Goal: Task Accomplishment & Management: Manage account settings

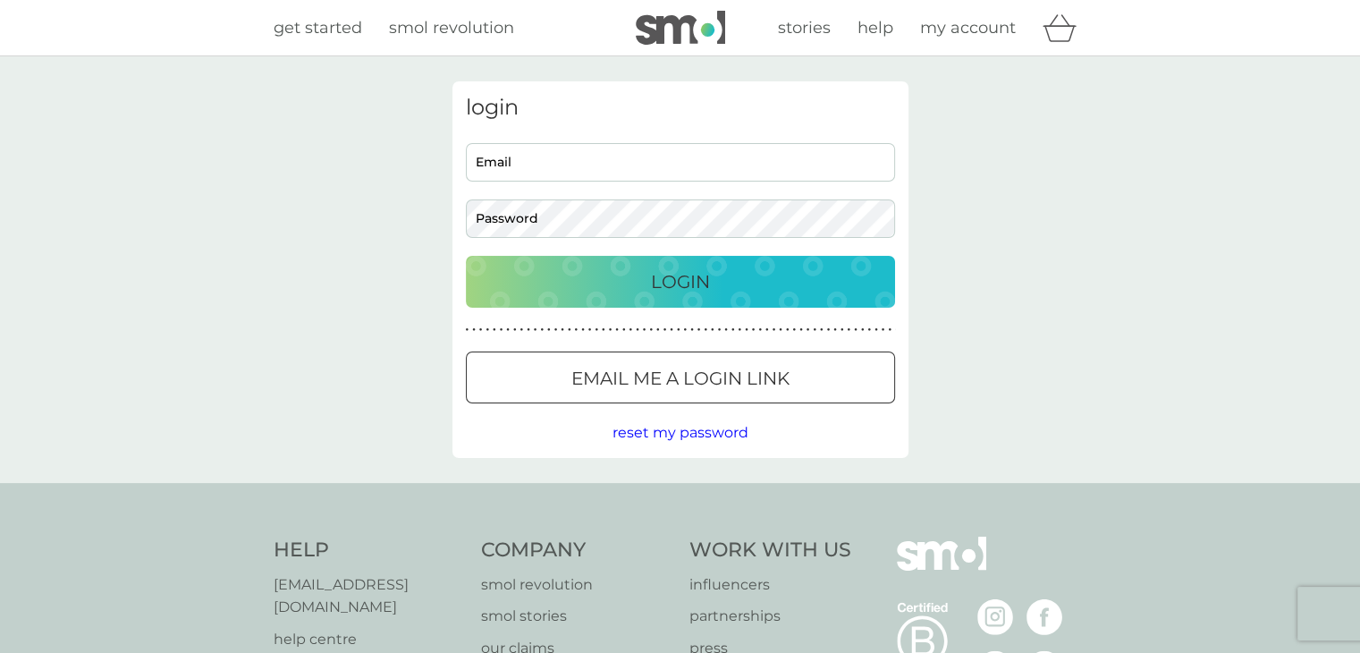
click at [461, 177] on div "login Email Password Login ● ● ● ● ● ● ● ● ● ● ● ● ● ● ● ● ● ● ● ● ● ● ● ● ● ● …" at bounding box center [680, 269] width 456 height 376
click at [0, 0] on div "Preferences Decline Accept" at bounding box center [0, 0] width 0 height 0
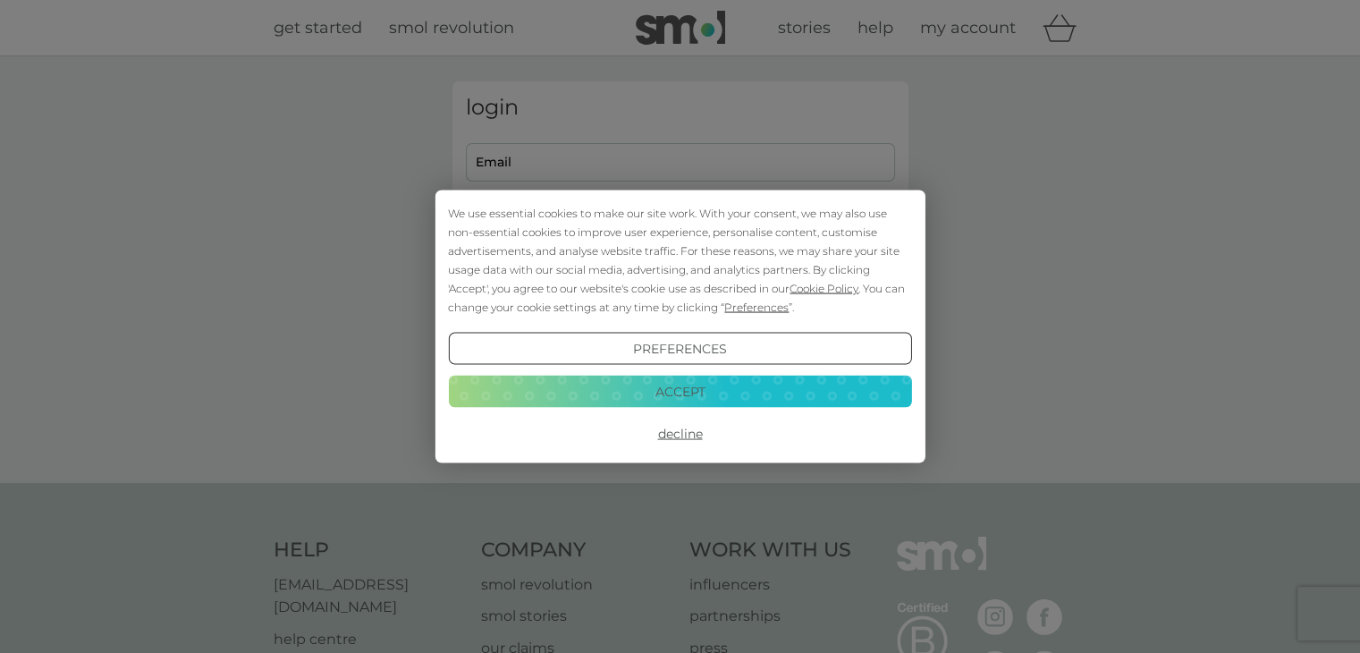
click at [602, 397] on button "Accept" at bounding box center [679, 391] width 463 height 32
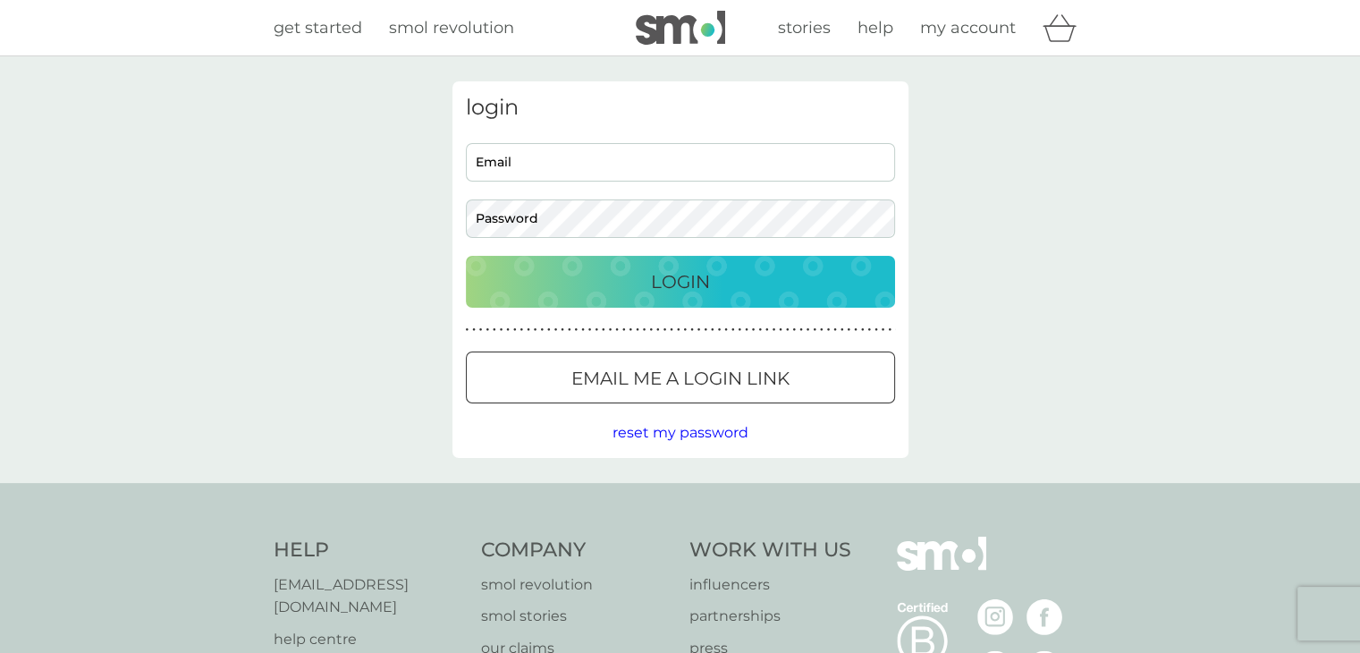
click at [522, 178] on input "Email" at bounding box center [680, 162] width 429 height 38
type input "[EMAIL_ADDRESS][DOMAIN_NAME]"
click at [613, 241] on div "login [EMAIL_ADDRESS][DOMAIN_NAME] Email Password Login ● ● ● ● ● ● ● ● ● ● ● ●…" at bounding box center [680, 269] width 456 height 376
click at [666, 358] on button "Email me a login link" at bounding box center [680, 377] width 429 height 52
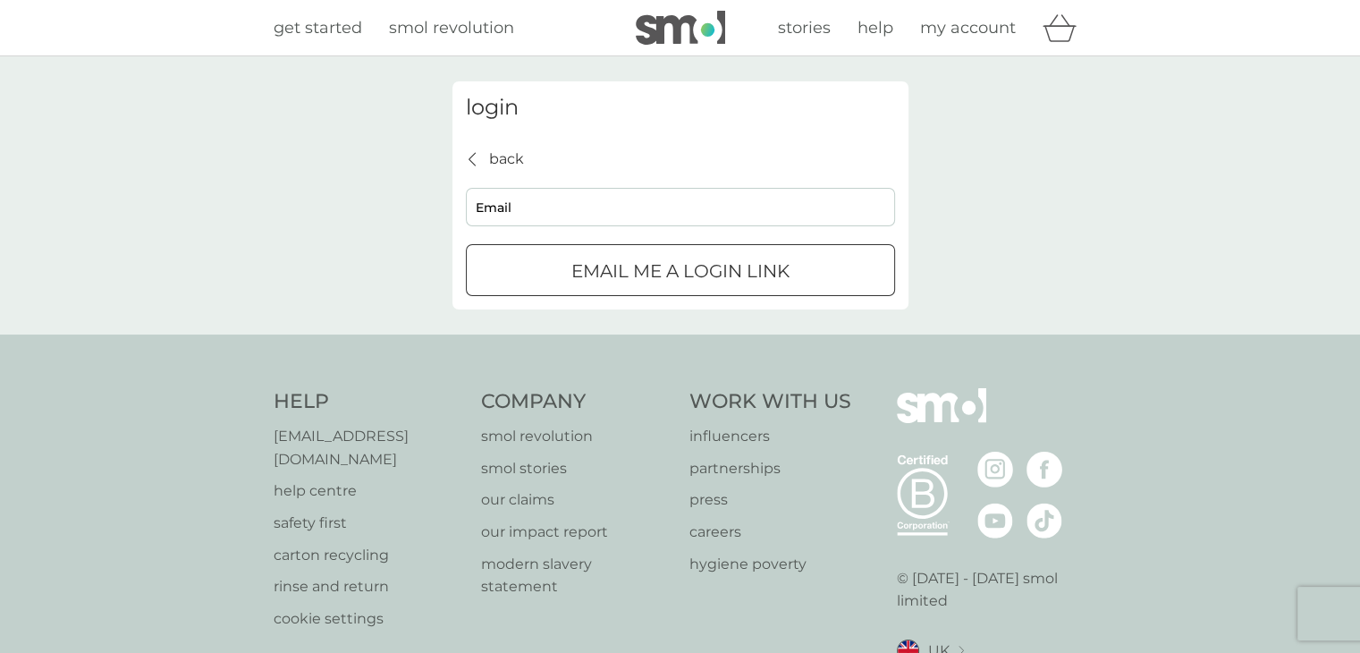
click at [573, 208] on input "Email" at bounding box center [680, 207] width 429 height 38
type input "[EMAIL_ADDRESS][DOMAIN_NAME]"
click at [675, 289] on button "Email me a login link" at bounding box center [680, 270] width 429 height 52
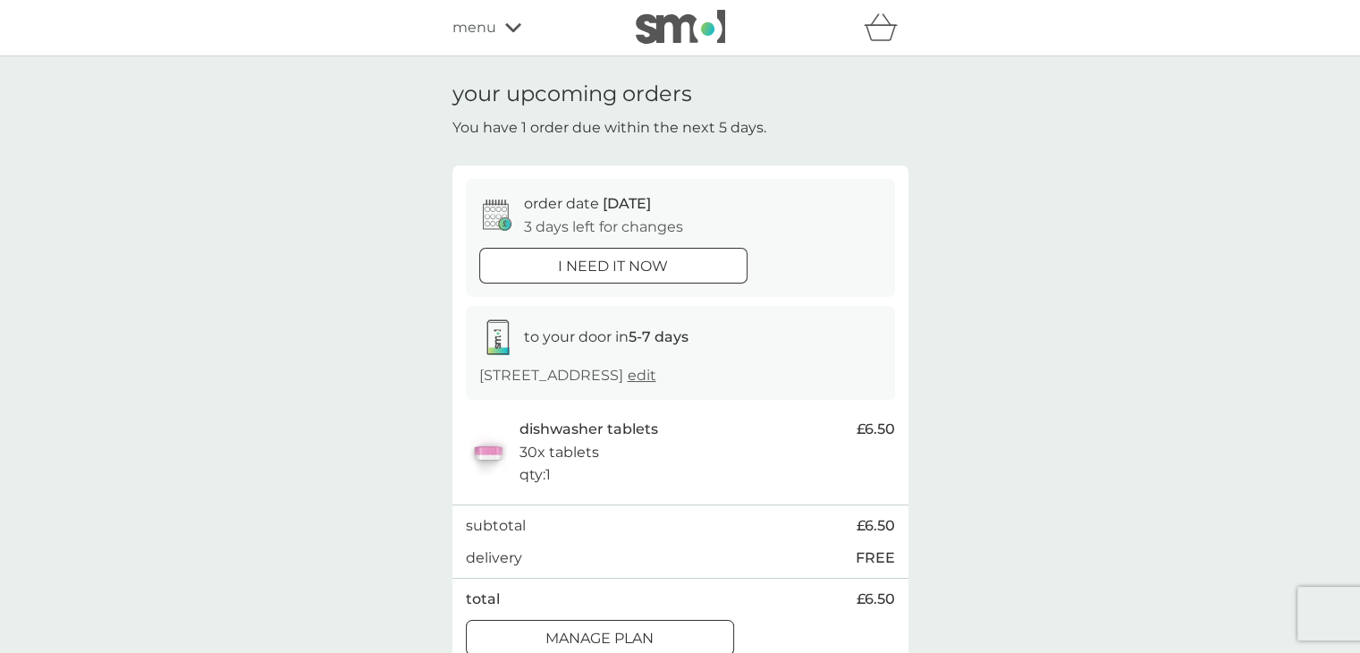
click at [468, 34] on span "menu" at bounding box center [474, 27] width 44 height 23
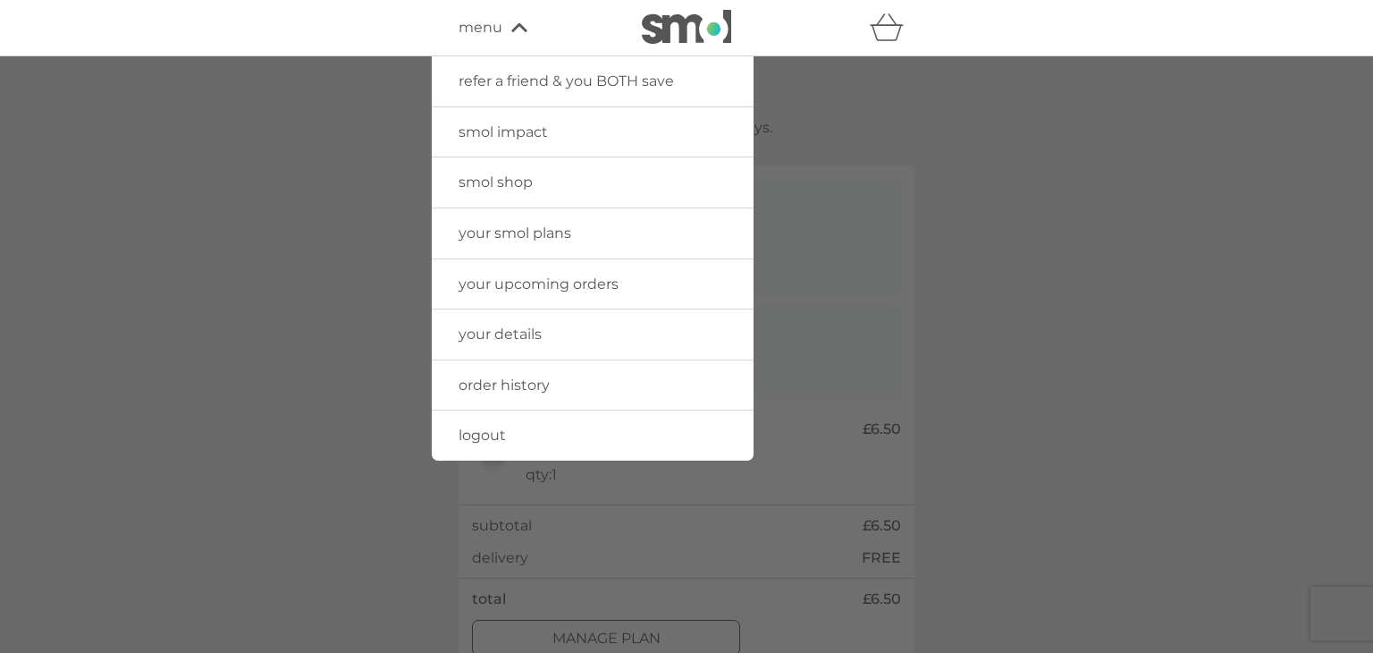
click at [572, 377] on link "order history" at bounding box center [593, 385] width 322 height 50
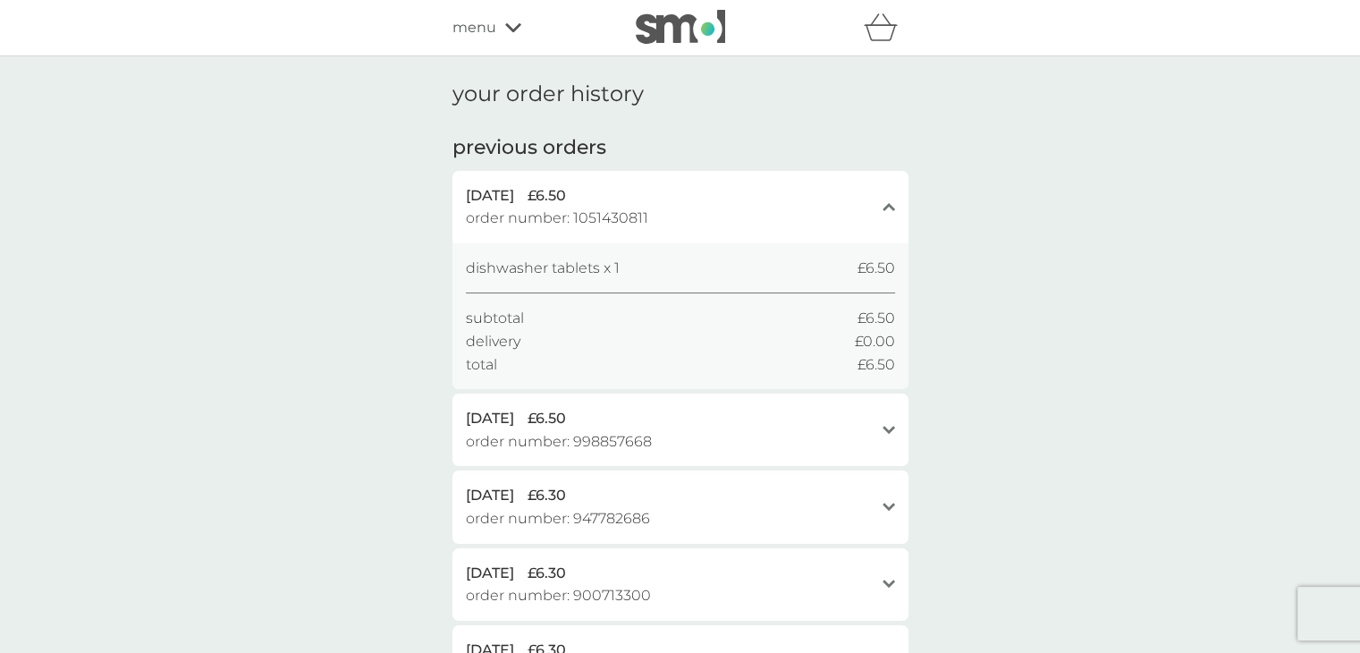
click at [487, 33] on span "menu" at bounding box center [474, 27] width 44 height 23
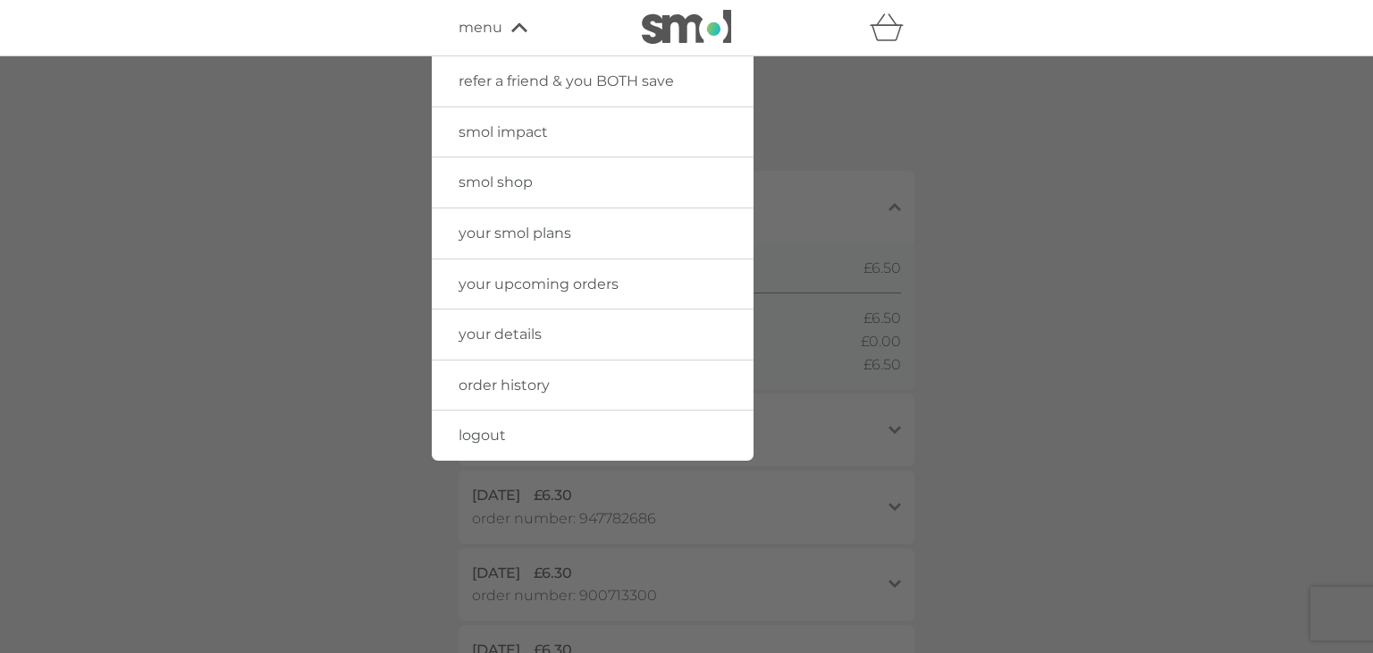
click at [484, 30] on span "menu" at bounding box center [481, 27] width 44 height 23
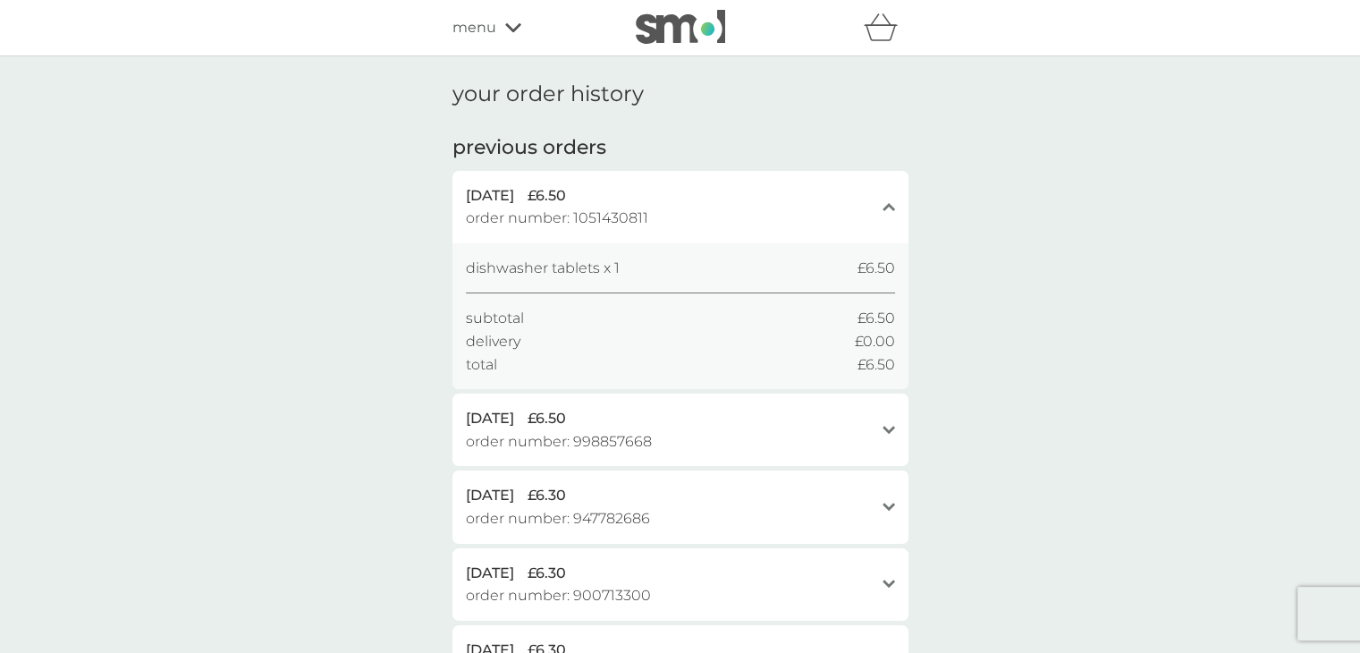
click at [484, 30] on span "menu" at bounding box center [474, 27] width 44 height 23
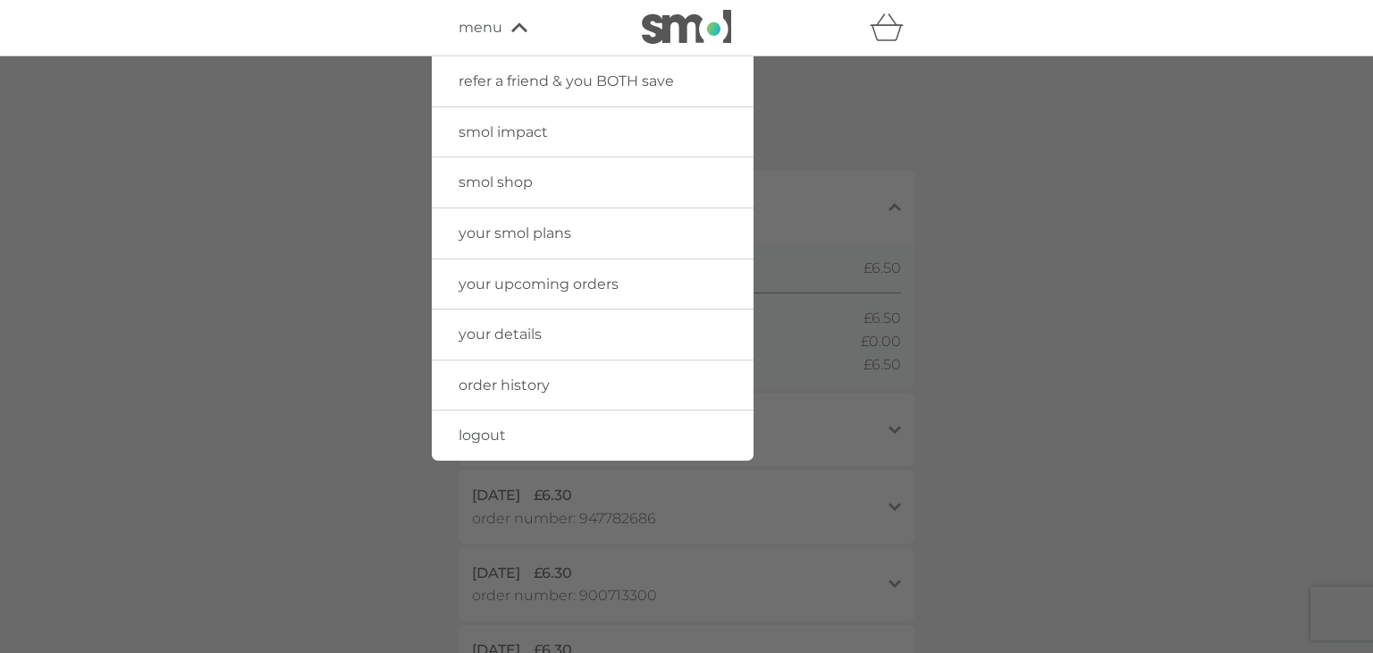
click at [344, 265] on div at bounding box center [686, 382] width 1373 height 653
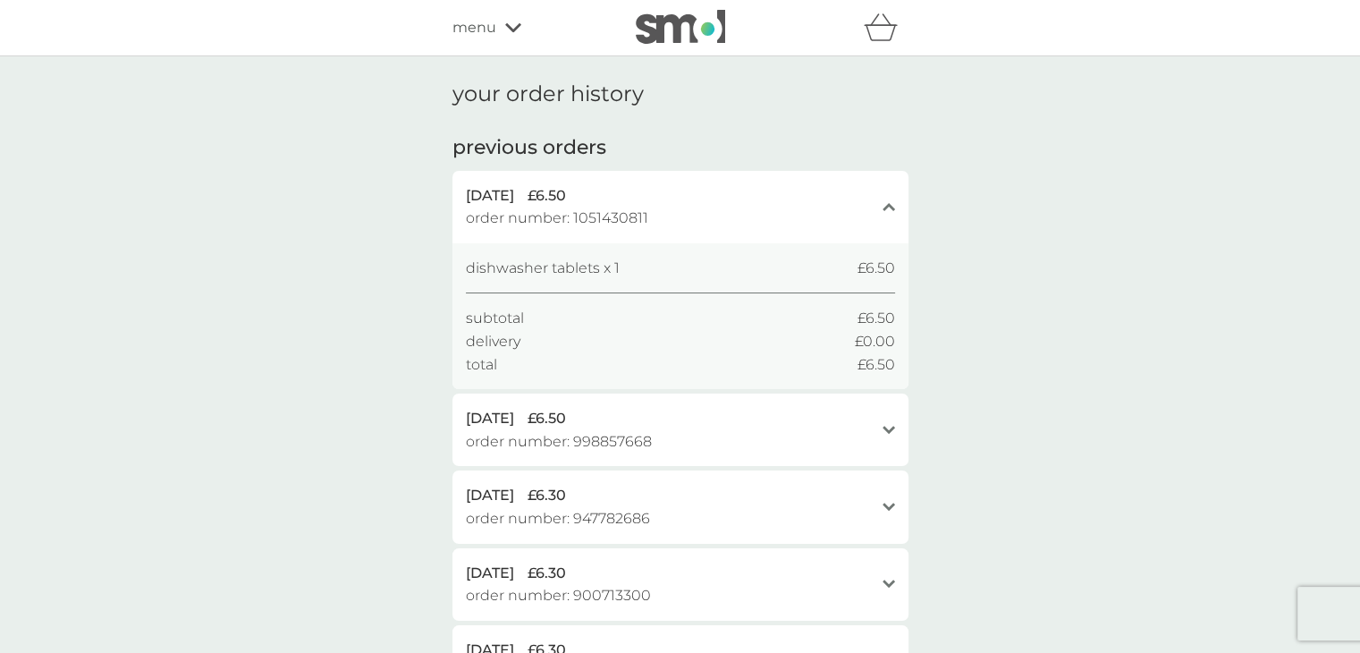
click at [474, 27] on span "menu" at bounding box center [474, 27] width 44 height 23
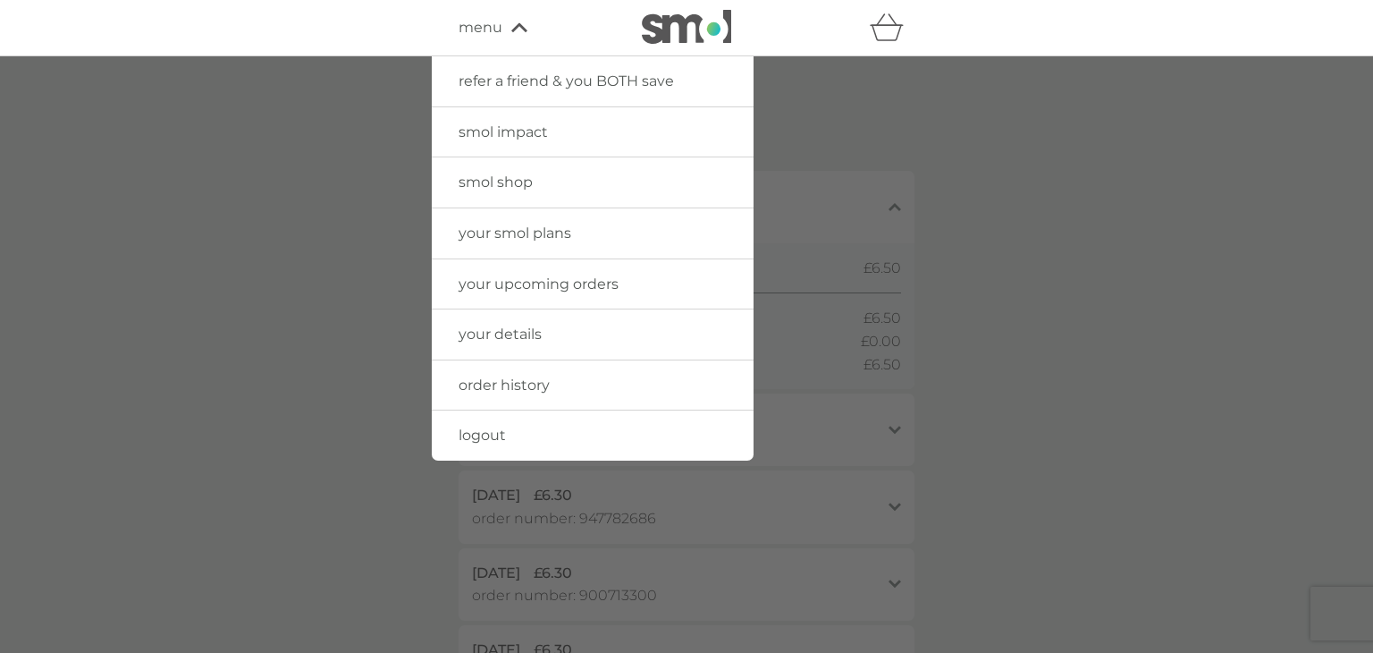
click at [476, 29] on span "menu" at bounding box center [481, 27] width 44 height 23
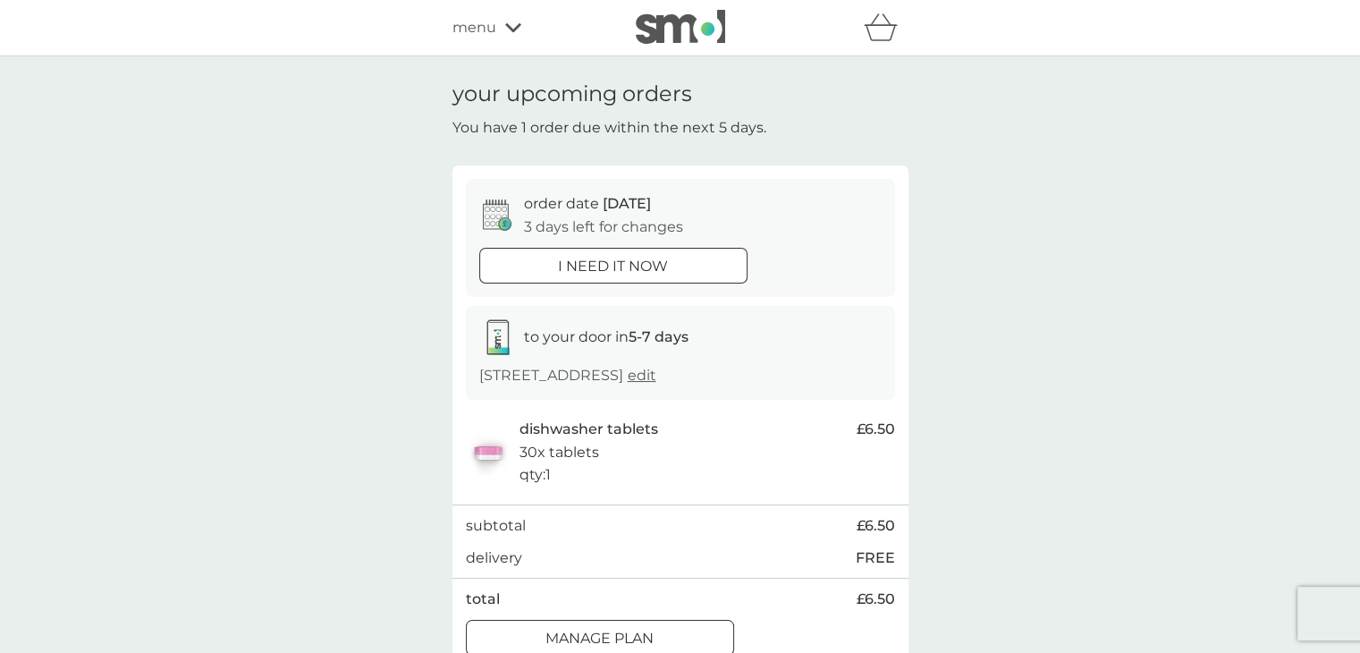
click at [625, 270] on div at bounding box center [613, 266] width 64 height 19
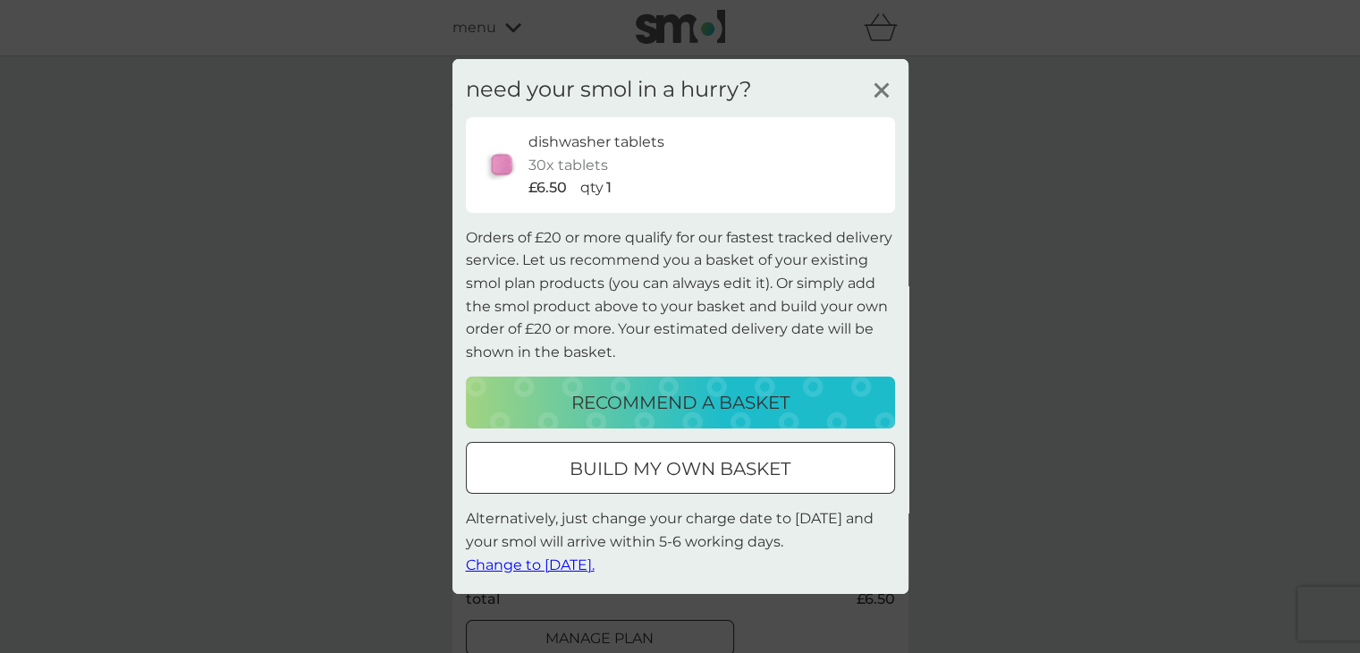
click at [892, 75] on div "need your smol in a hurry? dishwasher tablets 30x tablets £6.50 qty 1 Orders of…" at bounding box center [680, 326] width 456 height 535
click at [887, 86] on icon at bounding box center [881, 90] width 27 height 27
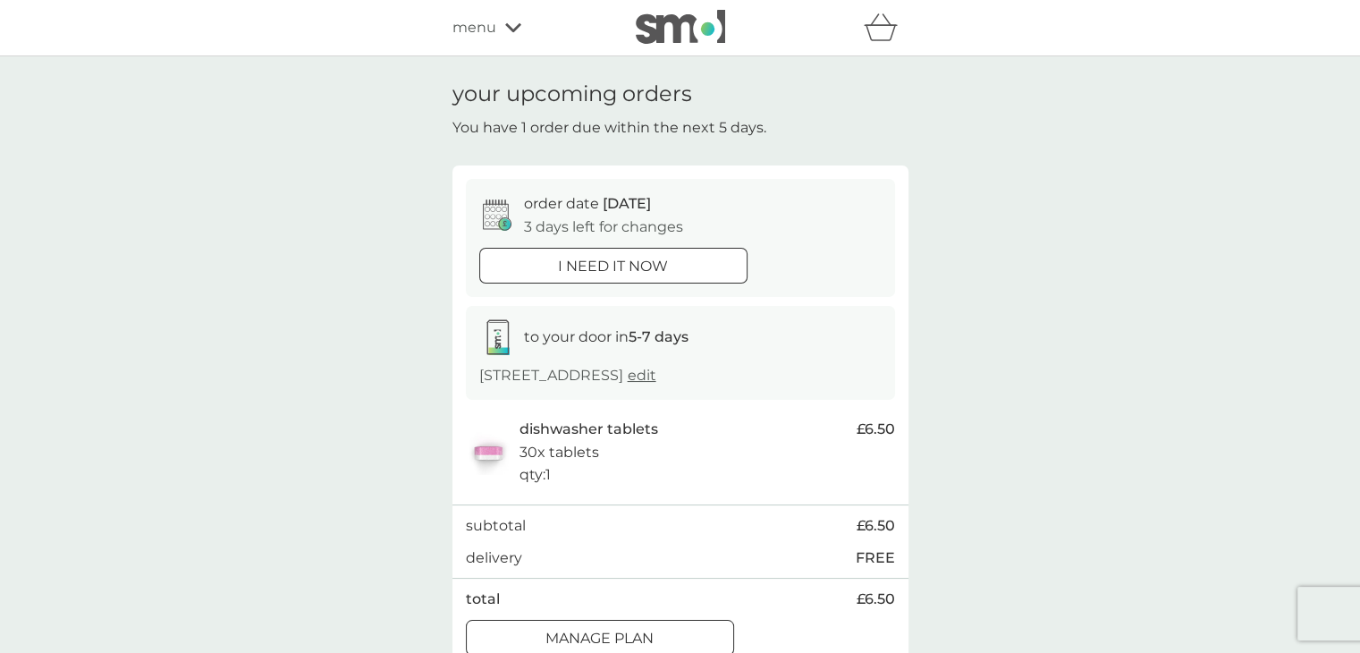
scroll to position [268, 0]
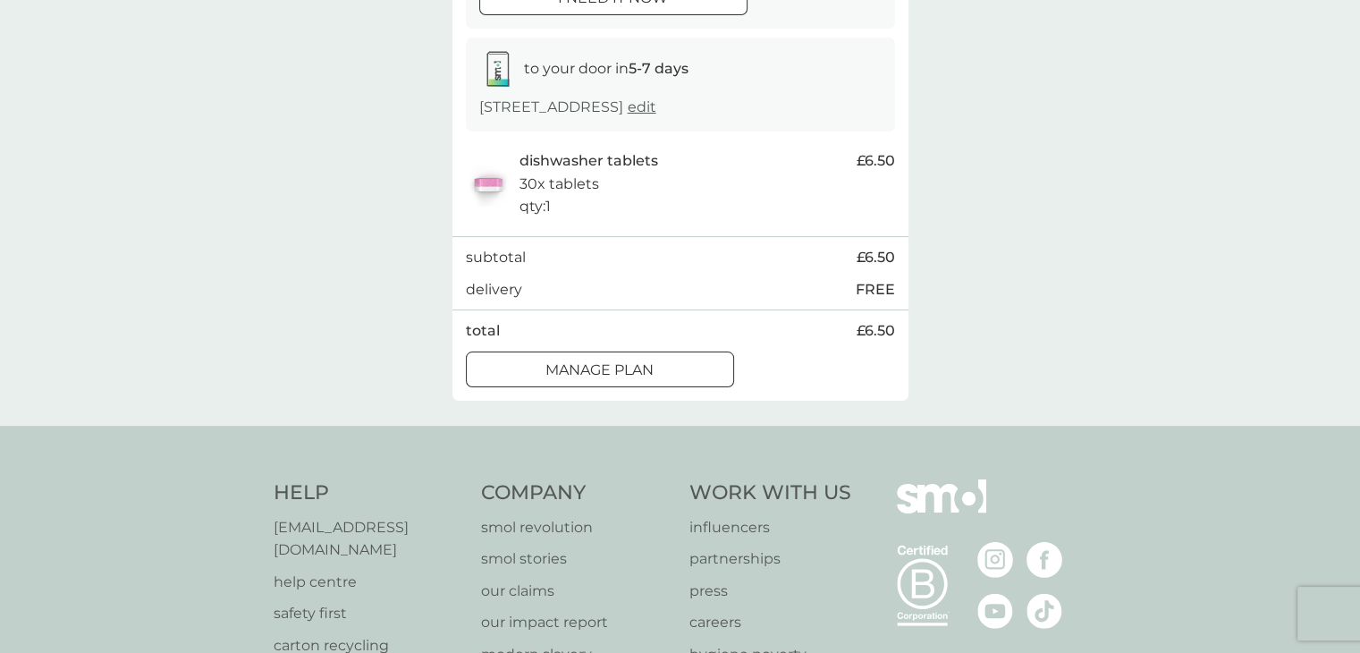
click at [635, 382] on p "Manage plan" at bounding box center [599, 369] width 108 height 23
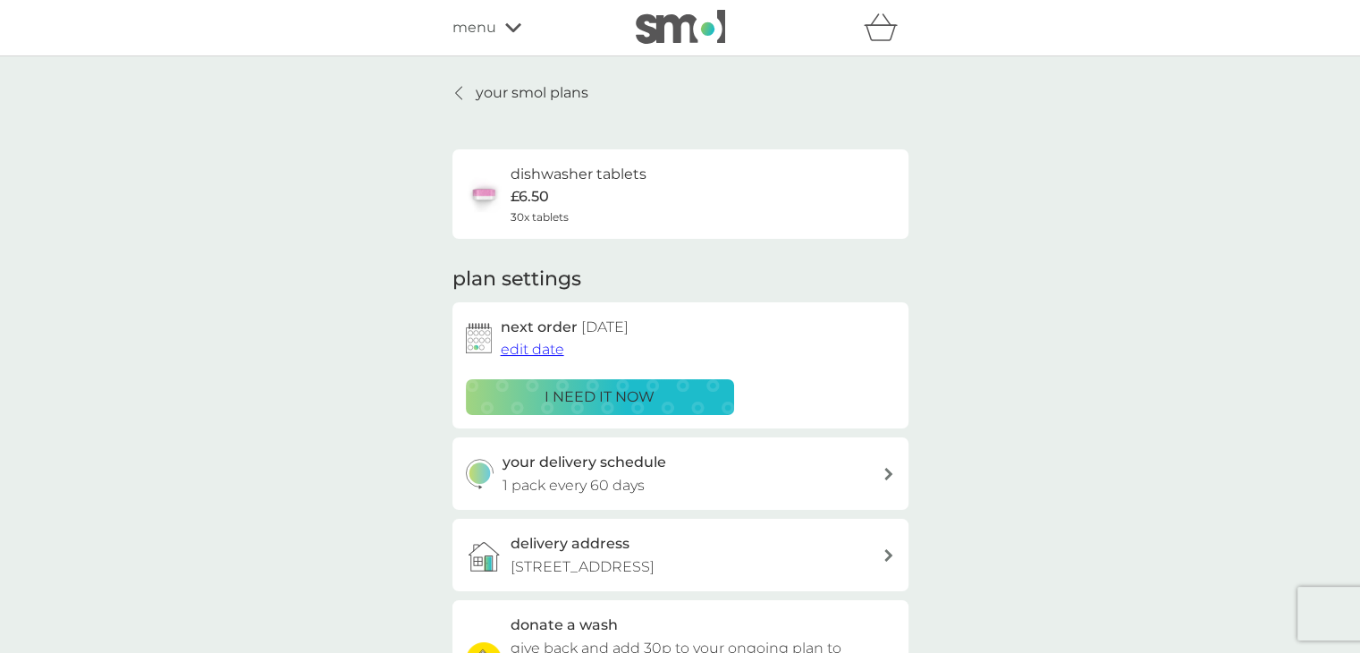
scroll to position [89, 0]
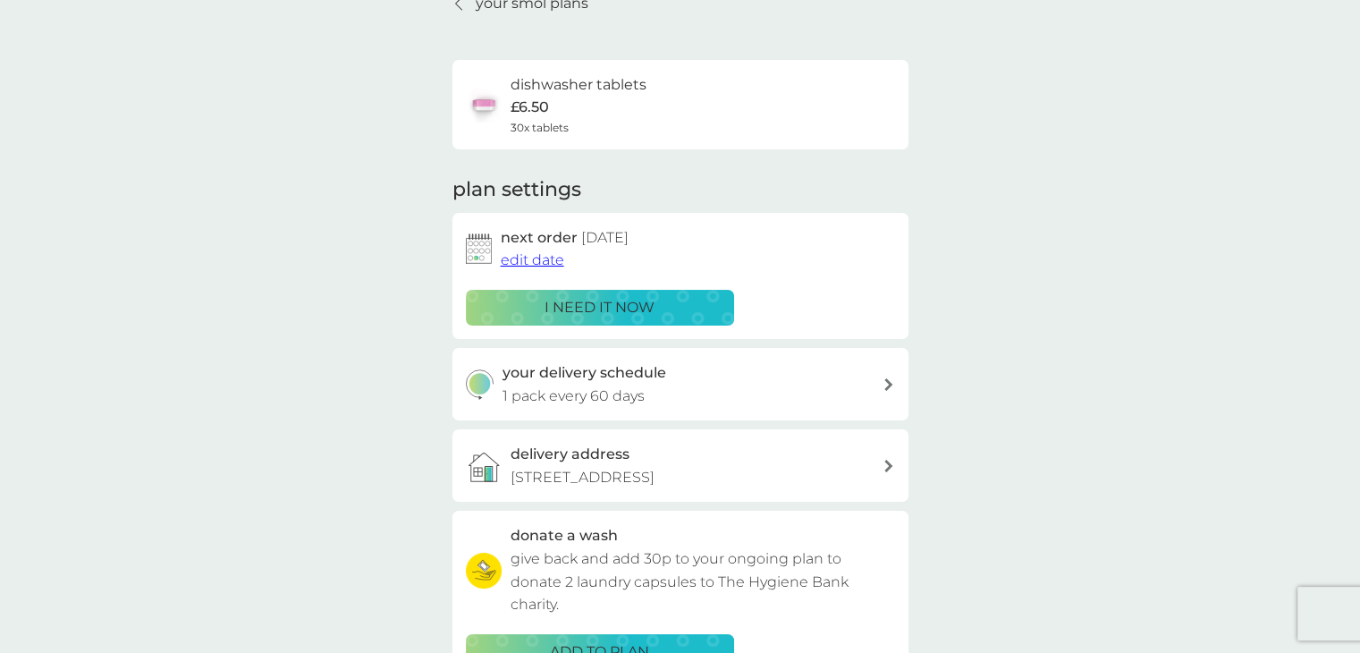
click at [549, 262] on span "edit date" at bounding box center [532, 259] width 63 height 17
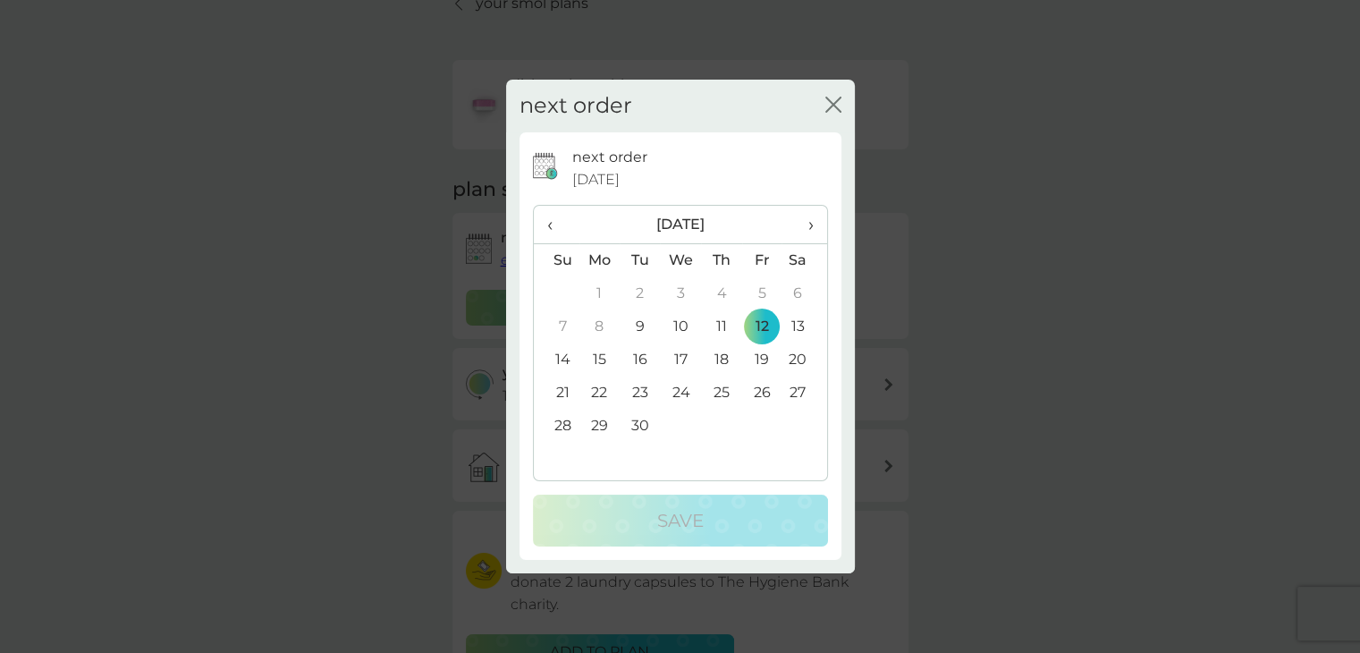
click at [640, 319] on td "9" at bounding box center [639, 326] width 40 height 33
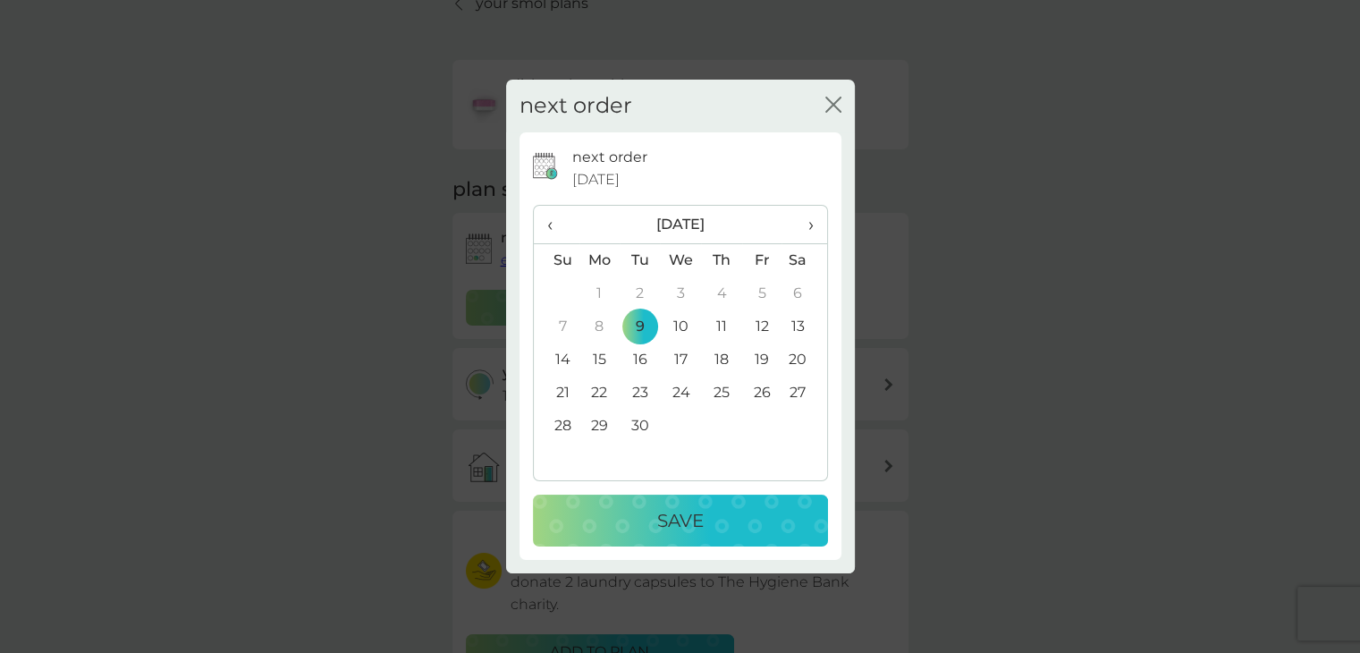
click at [709, 496] on button "Save" at bounding box center [680, 520] width 295 height 52
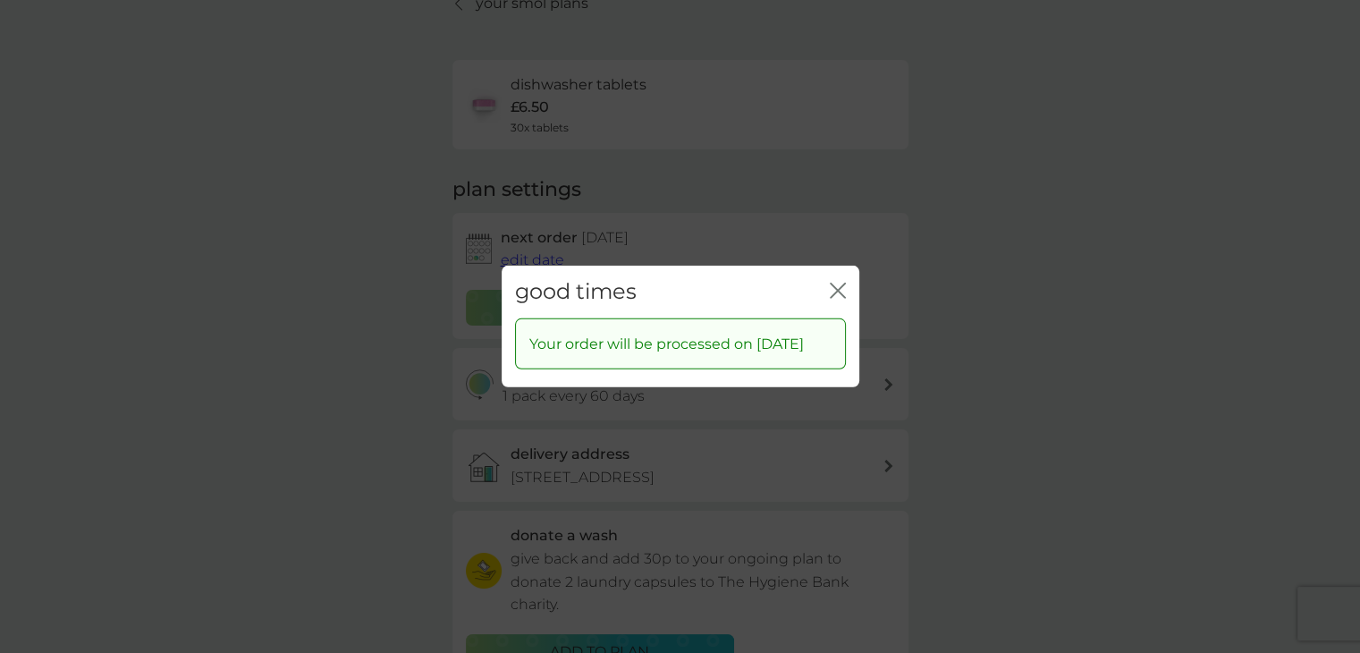
click at [840, 282] on icon "close" at bounding box center [837, 290] width 16 height 16
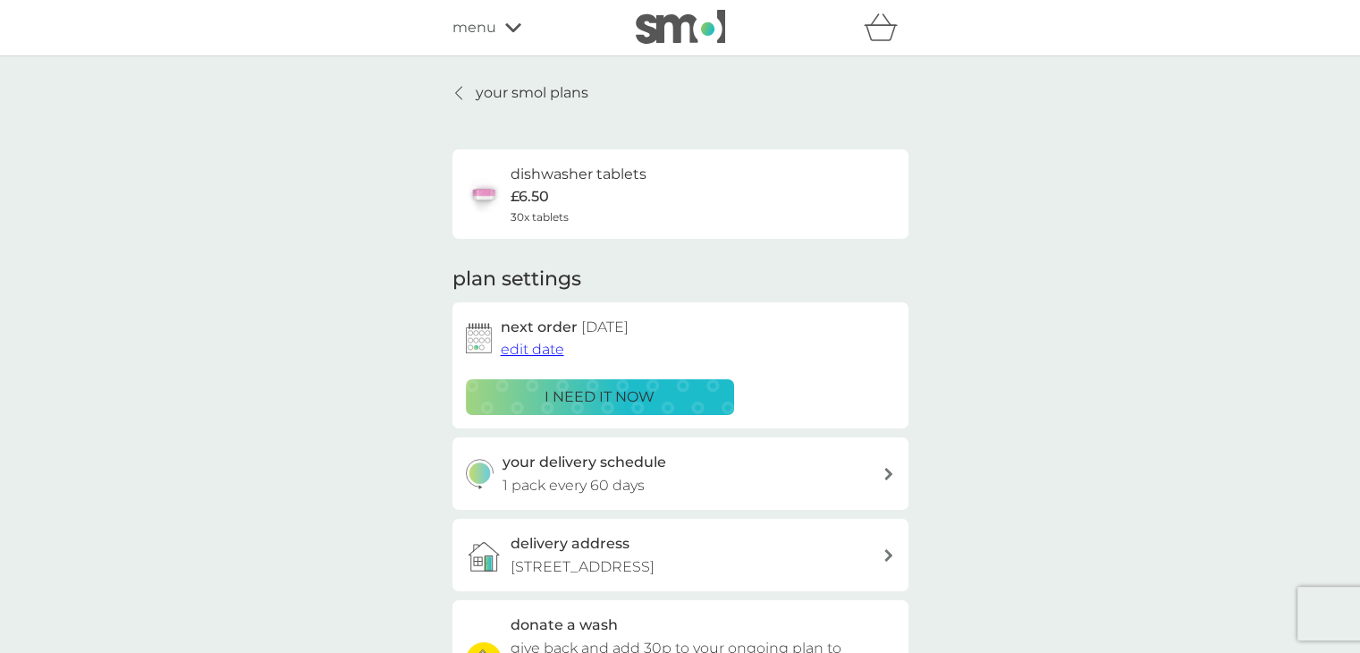
scroll to position [268, 0]
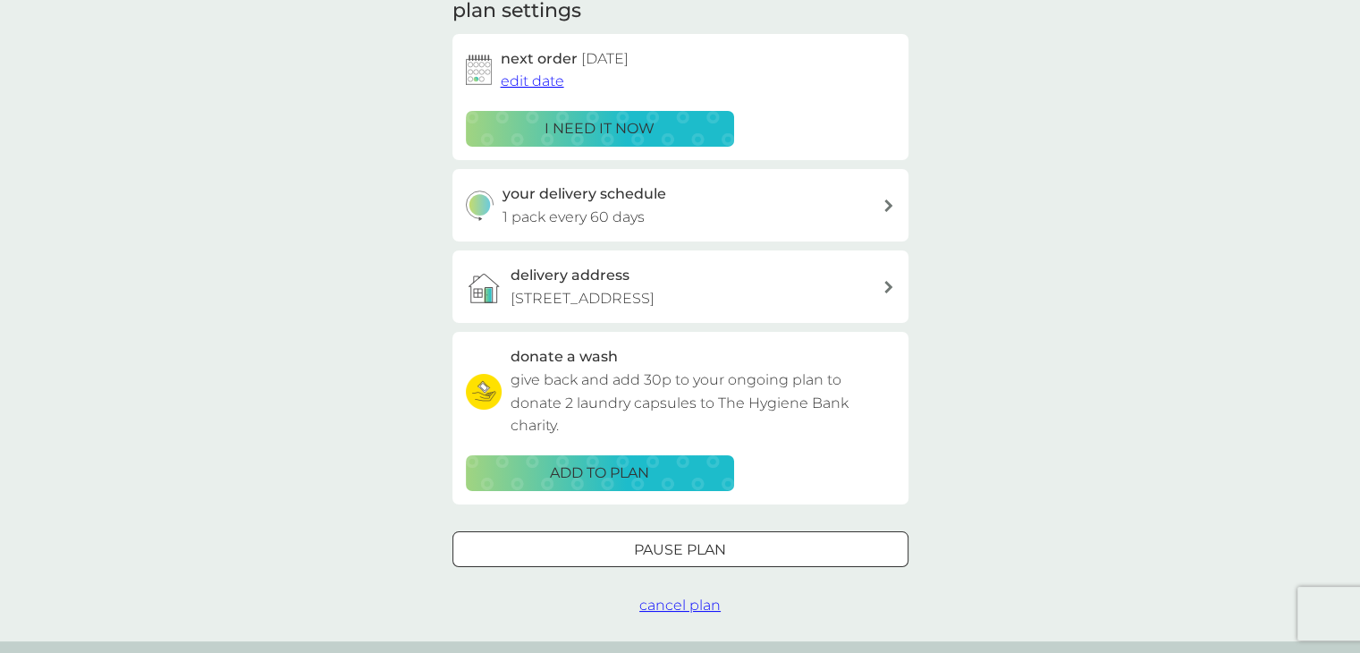
click at [608, 215] on p "1 pack every 60 days" at bounding box center [573, 217] width 142 height 23
select select "63"
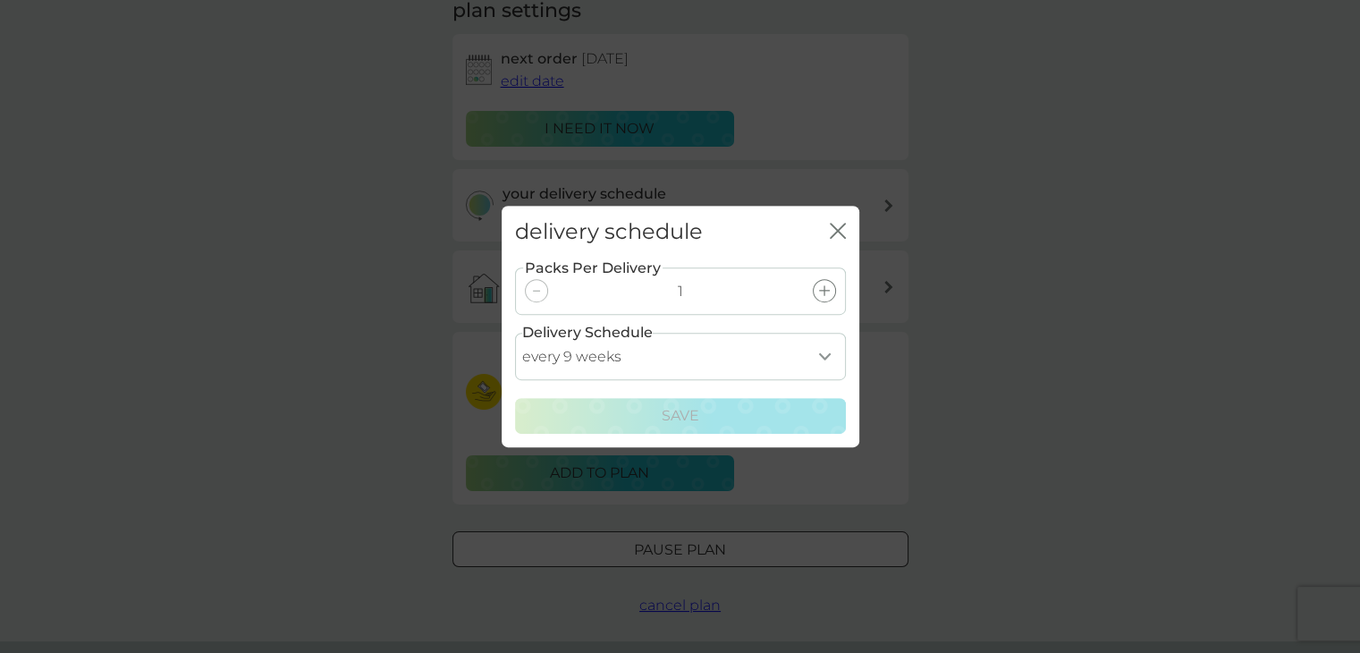
click at [844, 231] on icon "close" at bounding box center [837, 231] width 16 height 16
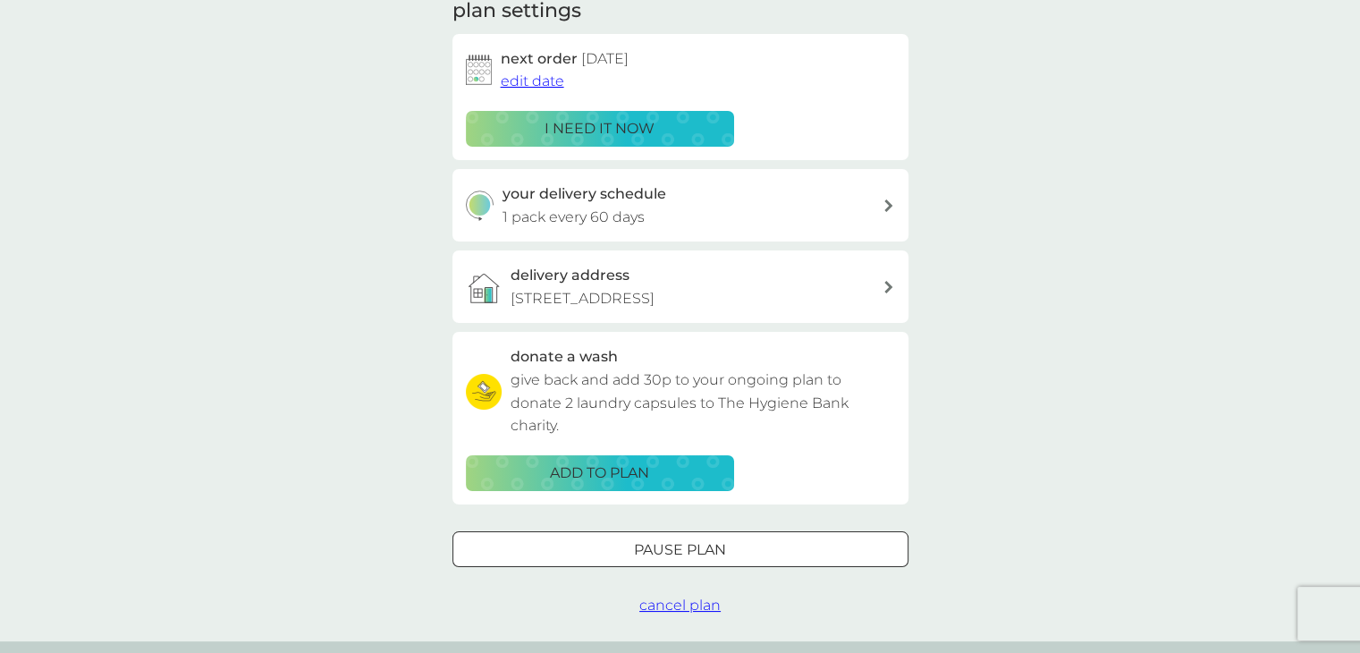
click at [783, 198] on div "your delivery schedule 1 pack every 60 days" at bounding box center [692, 205] width 380 height 46
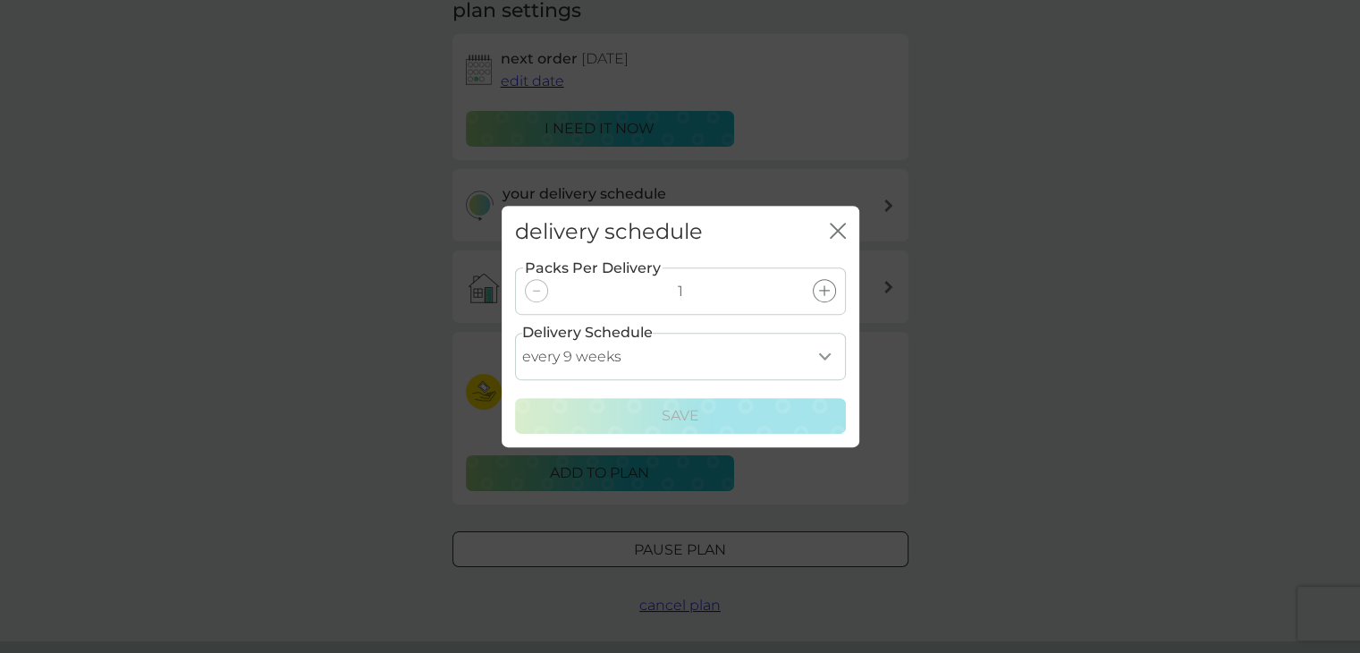
click at [783, 351] on select "every 1 week every 2 weeks every 3 weeks every 4 weeks every 5 weeks every 6 we…" at bounding box center [680, 356] width 331 height 47
select select "28"
click at [515, 333] on select "every 1 week every 2 weeks every 3 weeks every 4 weeks every 5 weeks every 6 we…" at bounding box center [680, 356] width 331 height 47
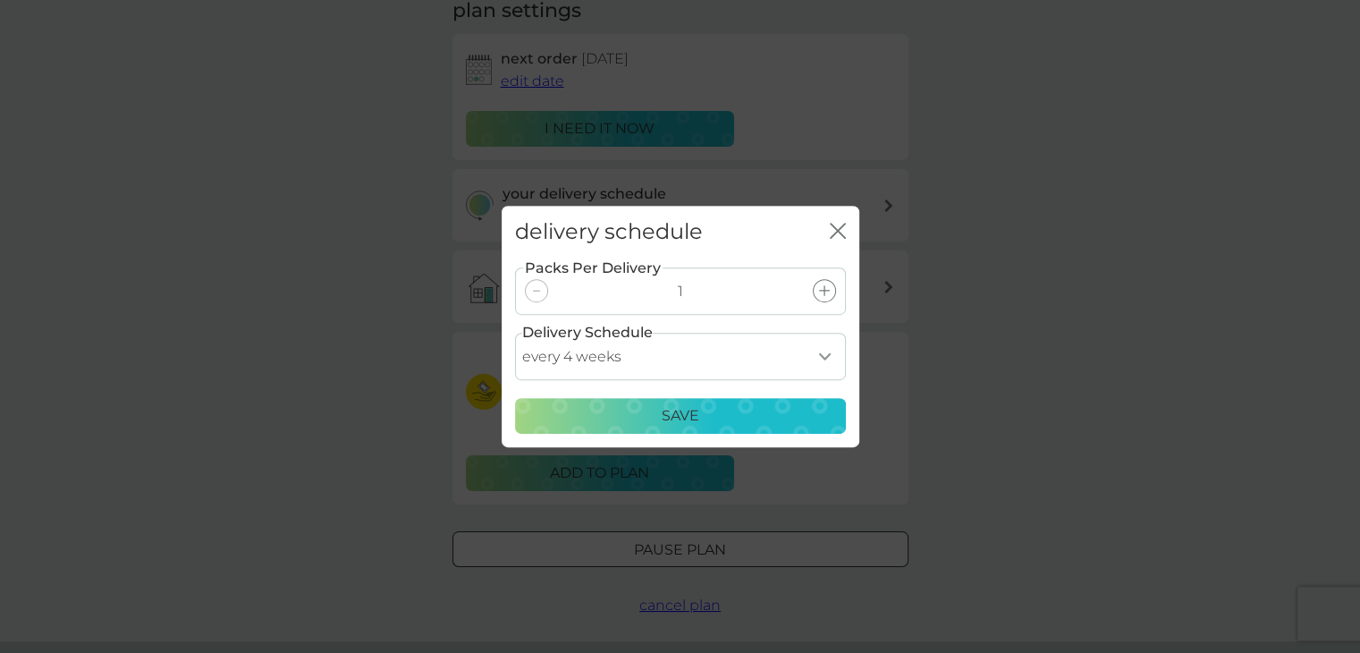
click at [667, 414] on p "Save" at bounding box center [680, 415] width 38 height 23
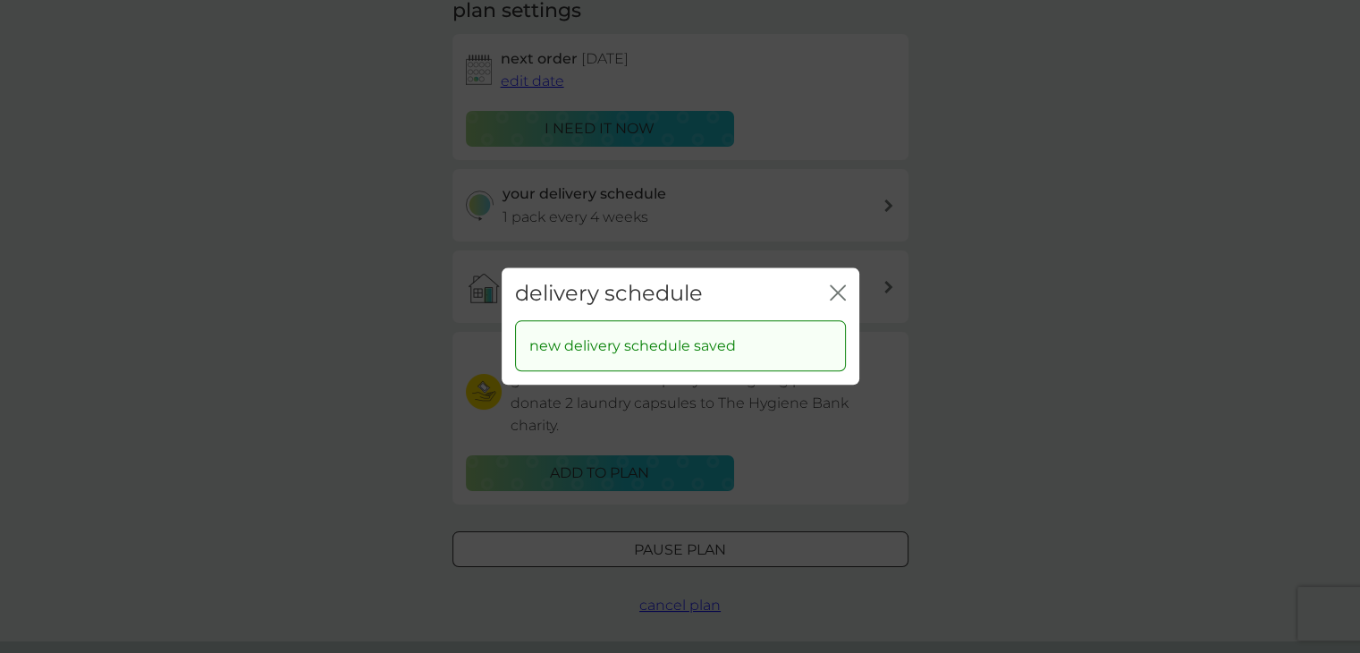
click at [826, 290] on div "delivery schedule close" at bounding box center [680, 293] width 358 height 53
click at [844, 294] on icon "close" at bounding box center [837, 292] width 16 height 16
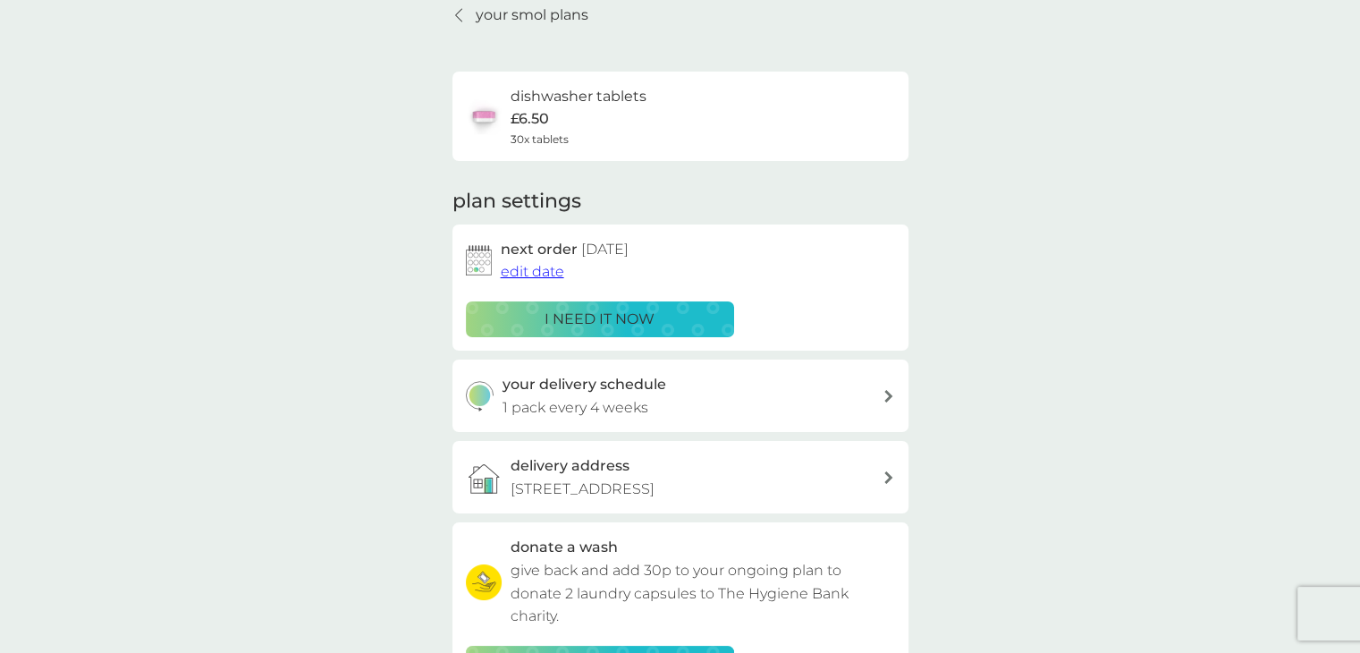
scroll to position [0, 0]
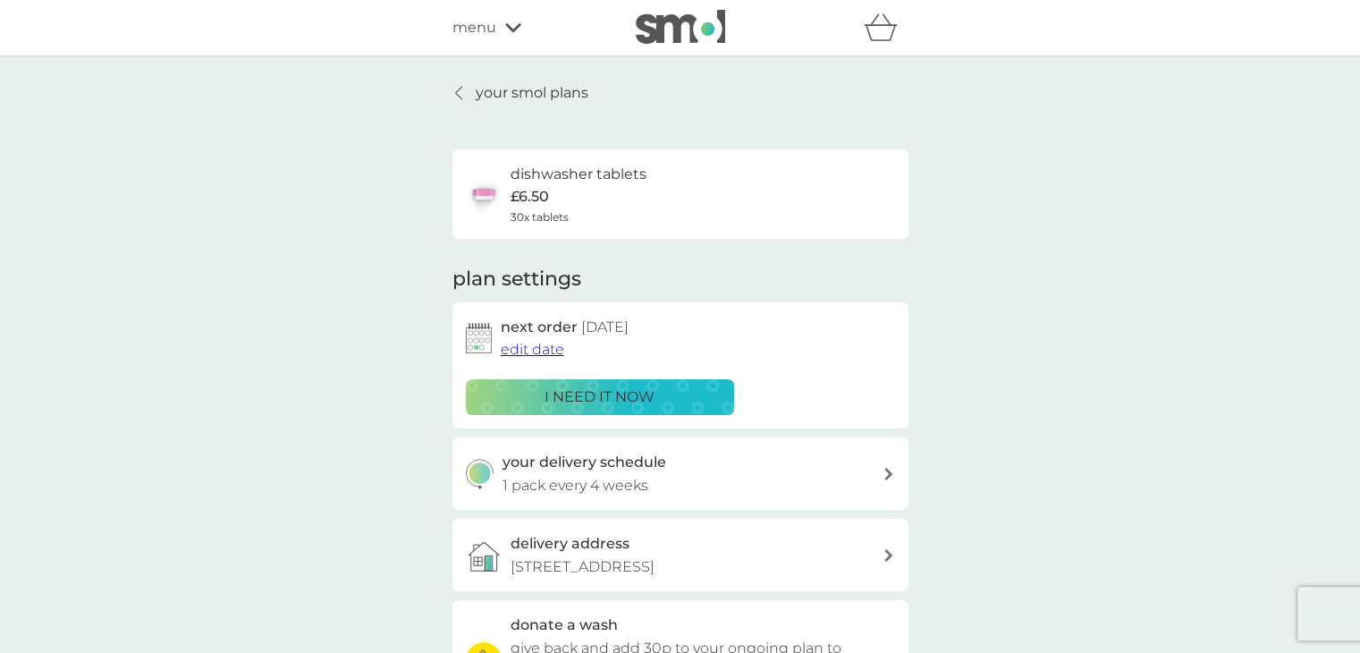
click at [483, 37] on span "menu" at bounding box center [474, 27] width 44 height 23
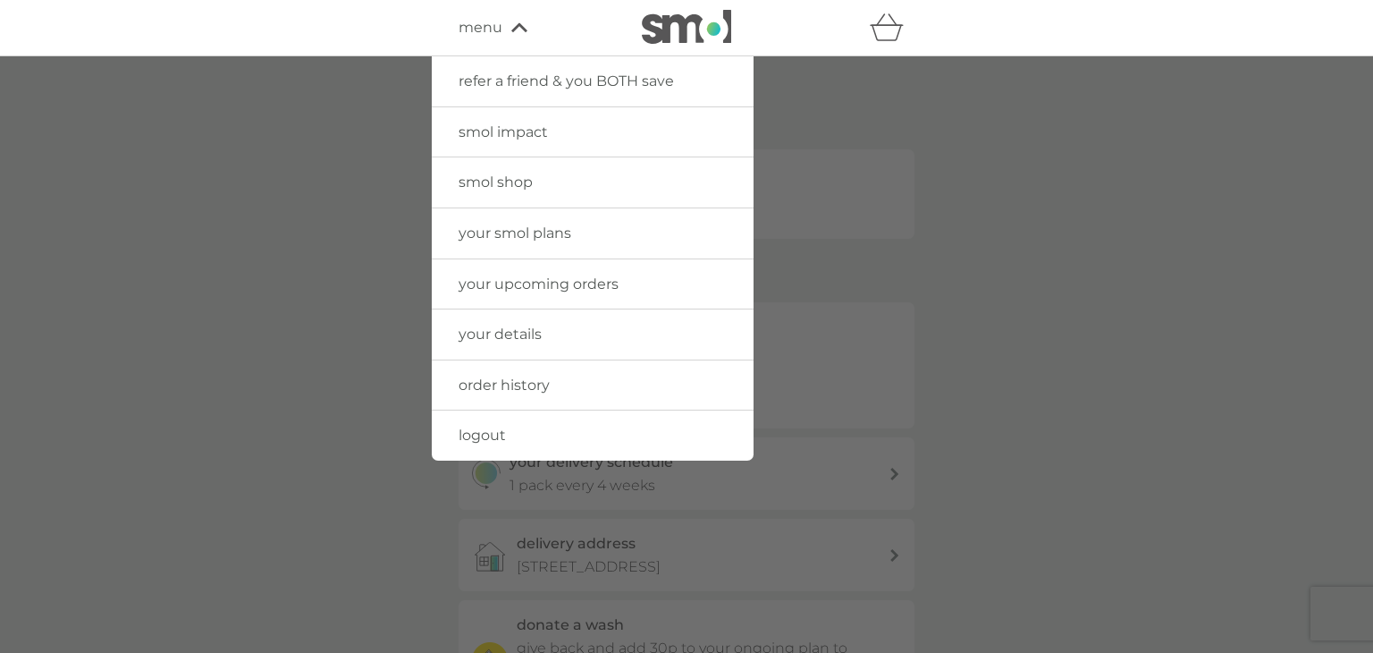
click at [595, 334] on link "your details" at bounding box center [593, 334] width 322 height 50
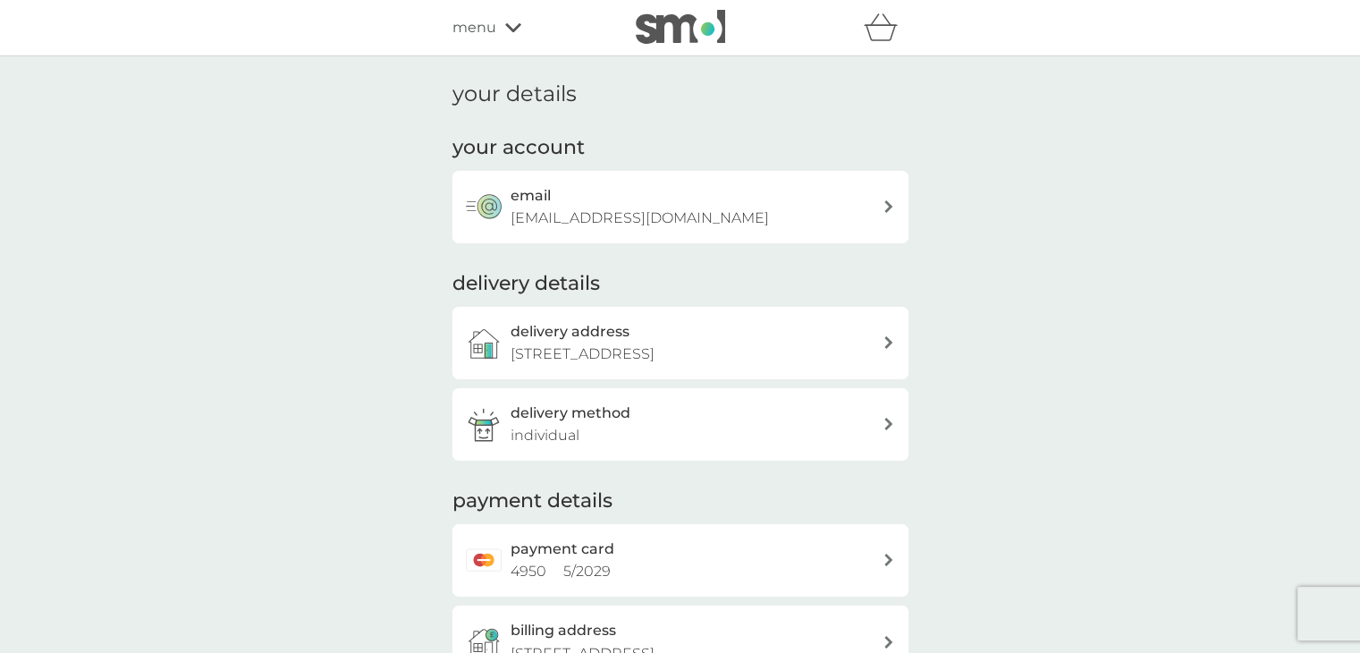
scroll to position [268, 0]
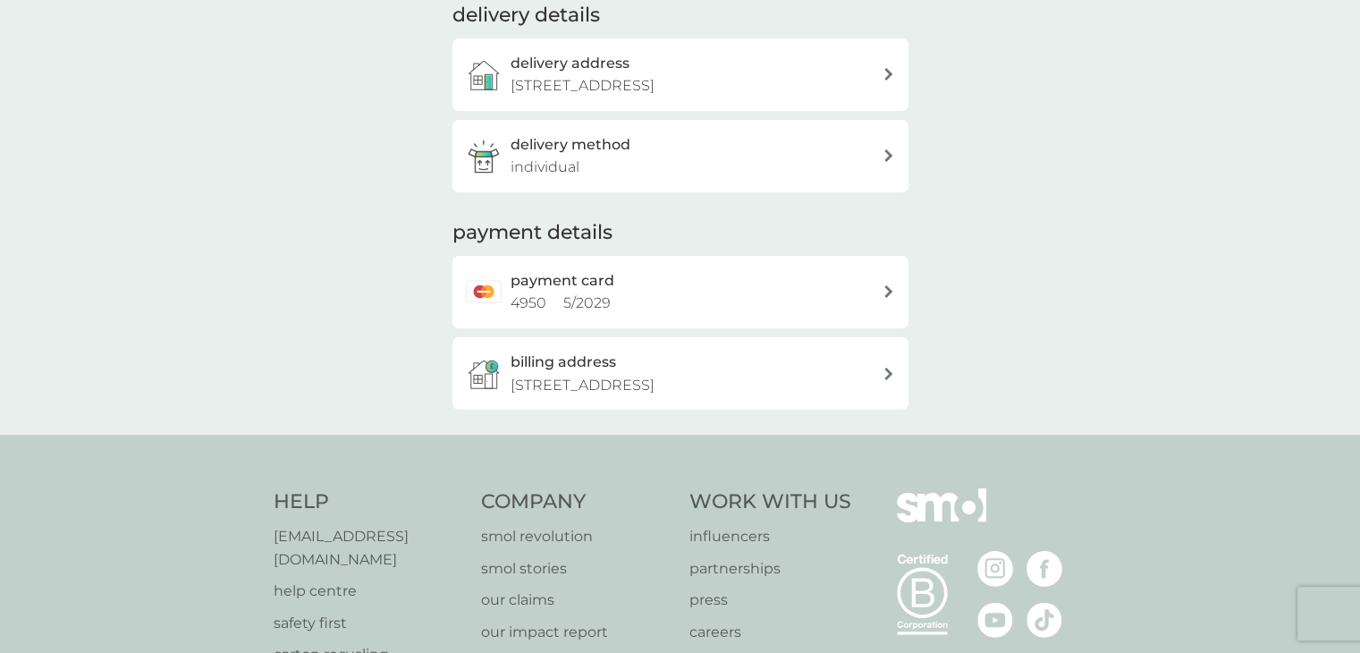
click at [588, 311] on span "5 / 2029" at bounding box center [586, 302] width 47 height 17
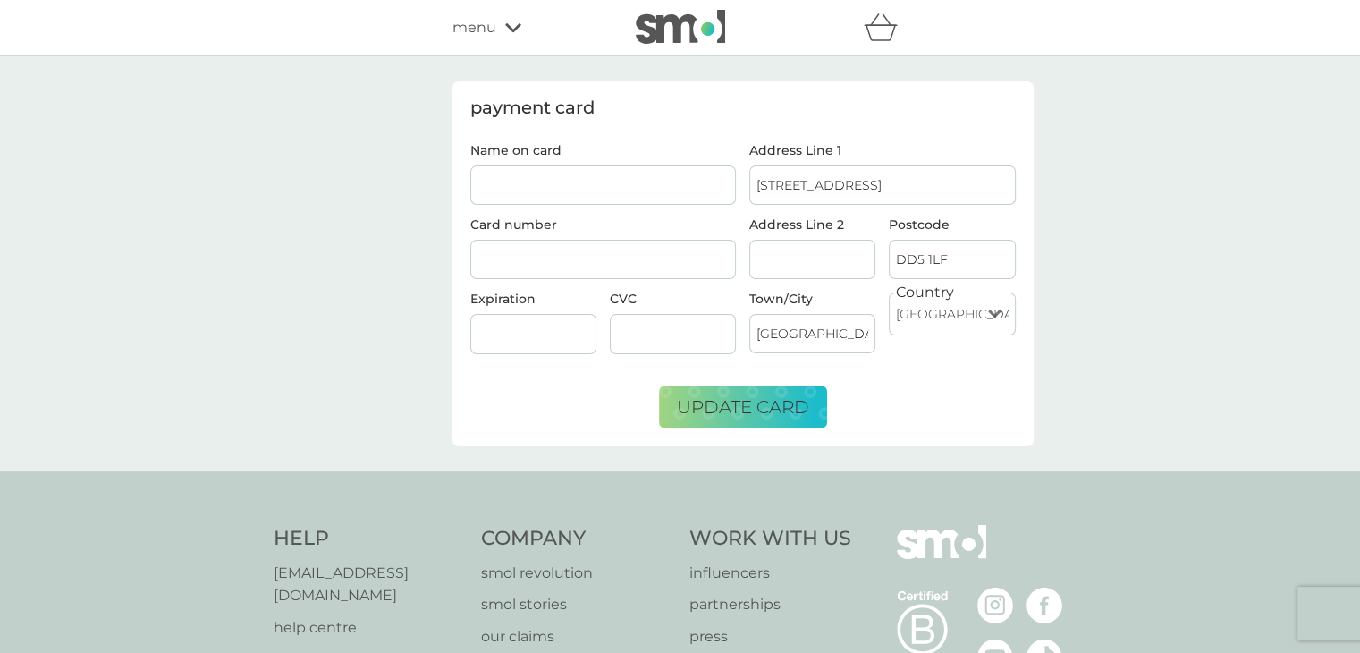
click at [551, 177] on input "Name on card" at bounding box center [603, 184] width 266 height 39
type input "Kevin Macpherson"
type input "Broughty Ferry"
click at [580, 265] on div at bounding box center [603, 260] width 266 height 40
click at [588, 232] on div "Name on card Kevin Macpherson Card number Expiration CVC" at bounding box center [603, 256] width 280 height 224
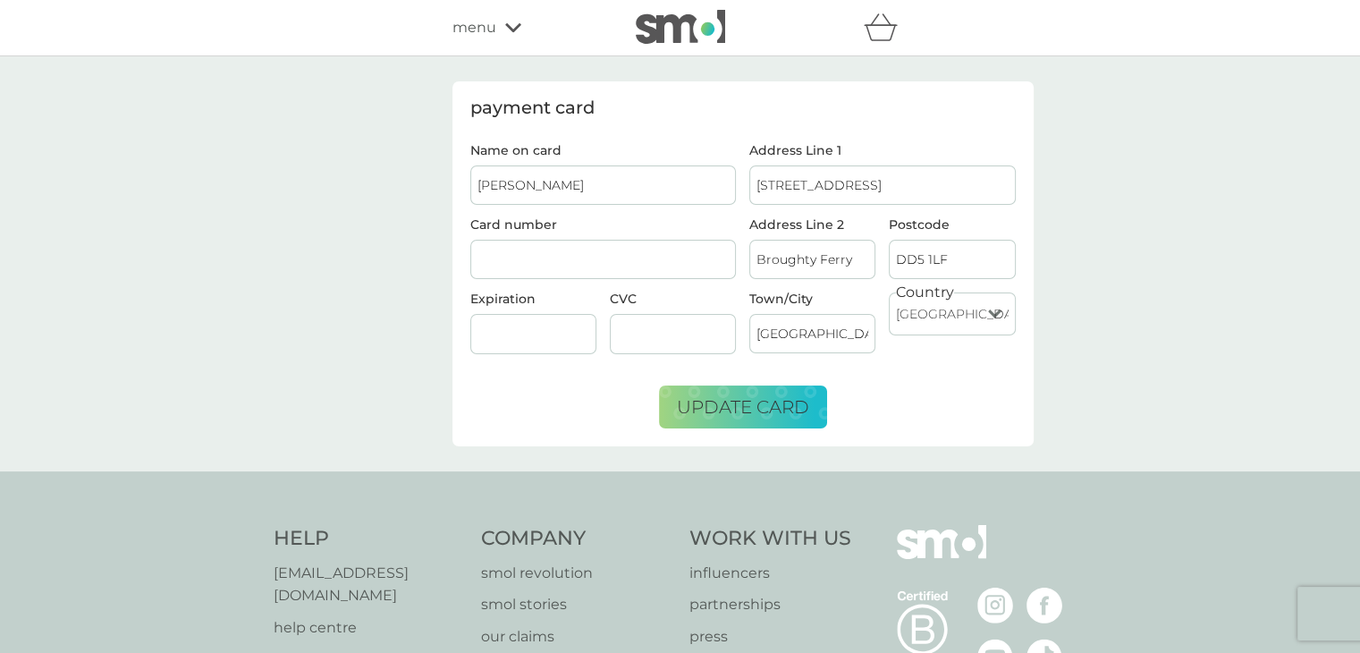
click at [615, 406] on form "Name on card Kevin Macpherson Card number Expiration CVC Address Line 1 8 Duntr…" at bounding box center [742, 286] width 545 height 284
click at [577, 240] on div at bounding box center [603, 260] width 266 height 40
click at [647, 153] on label "Name on card" at bounding box center [603, 150] width 266 height 13
click at [647, 165] on input "Kevin Macpherson" at bounding box center [603, 184] width 266 height 39
click at [646, 183] on input "Kevin Macpherson" at bounding box center [603, 184] width 266 height 39
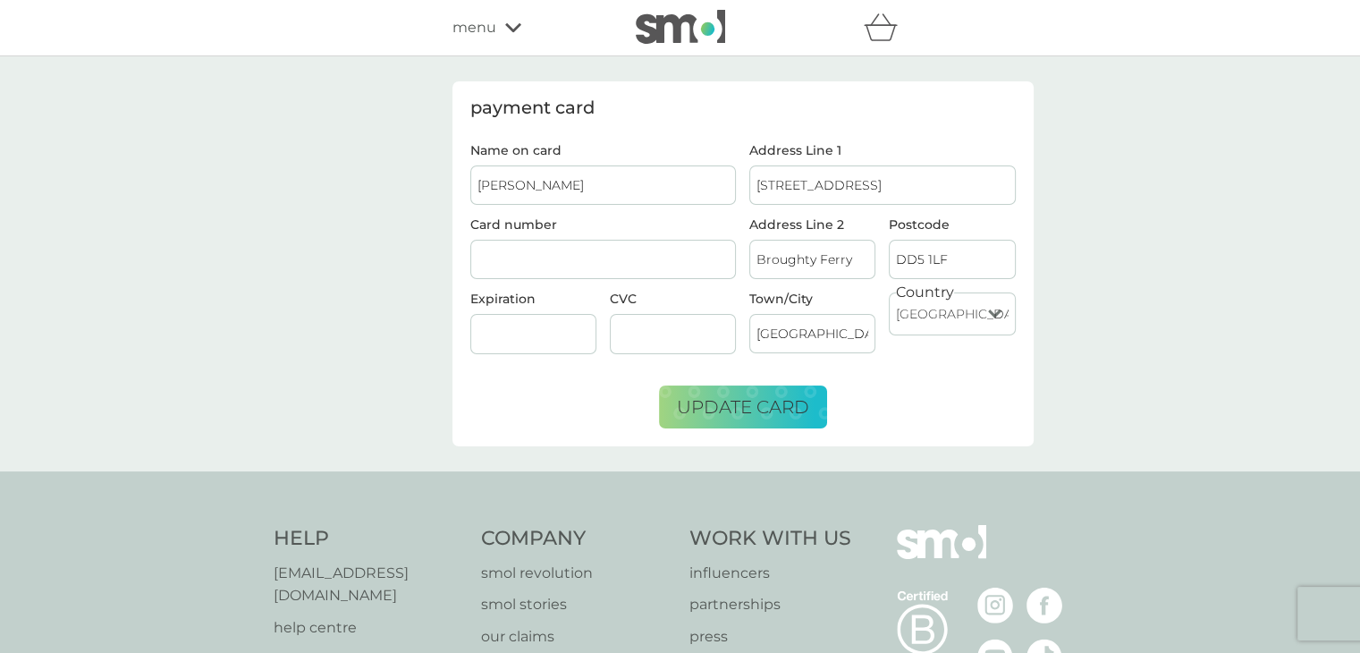
click at [601, 274] on div at bounding box center [603, 260] width 266 height 40
click at [782, 278] on div "Address Line 2 Broughty Ferry" at bounding box center [812, 255] width 139 height 74
click at [703, 411] on span "update card" at bounding box center [743, 406] width 132 height 21
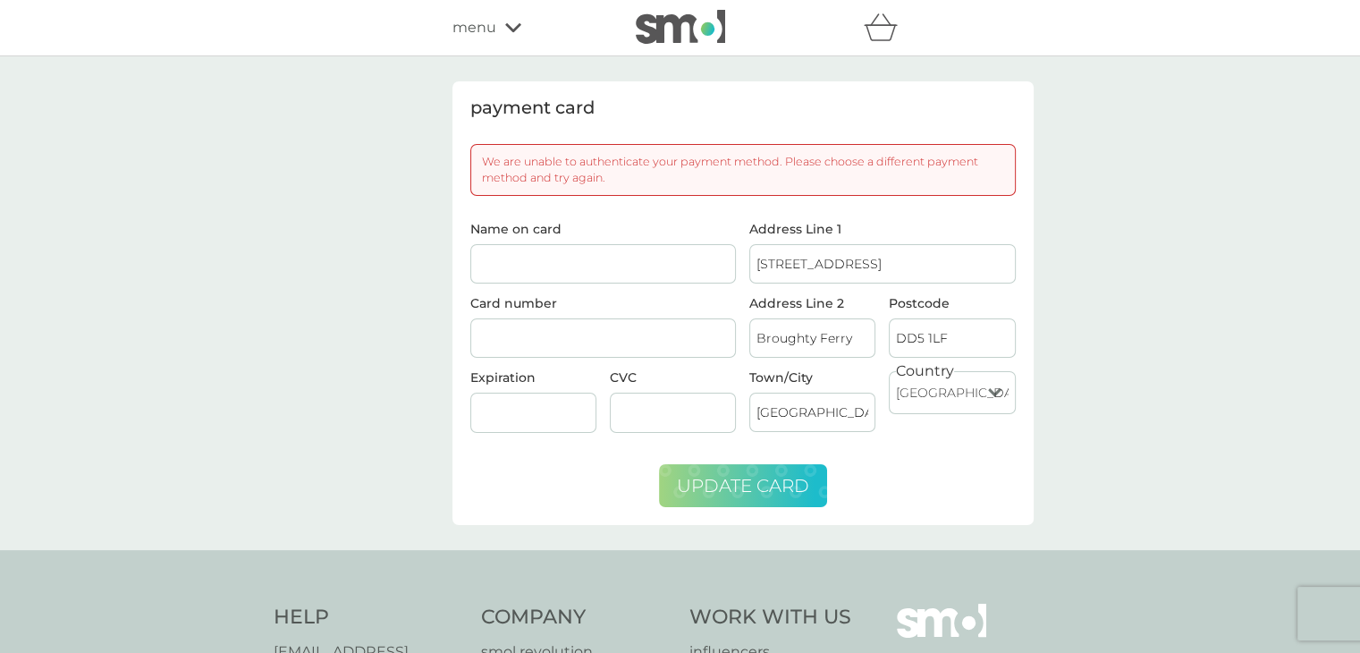
click at [576, 269] on input "Name on card" at bounding box center [603, 263] width 266 height 39
type input "Kevin Macpherson"
click at [703, 469] on button "update card" at bounding box center [743, 485] width 168 height 43
